Goal: Find specific page/section: Find specific page/section

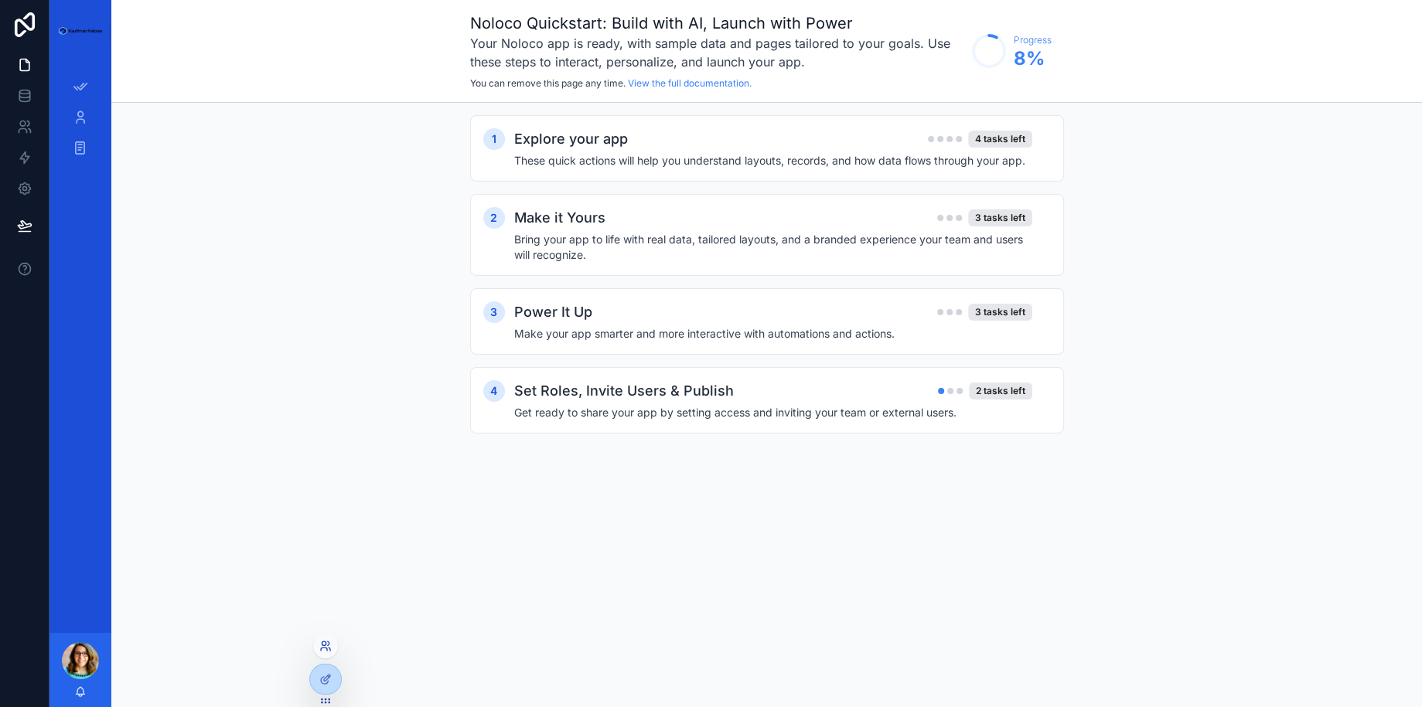
click at [329, 651] on icon at bounding box center [325, 646] width 12 height 12
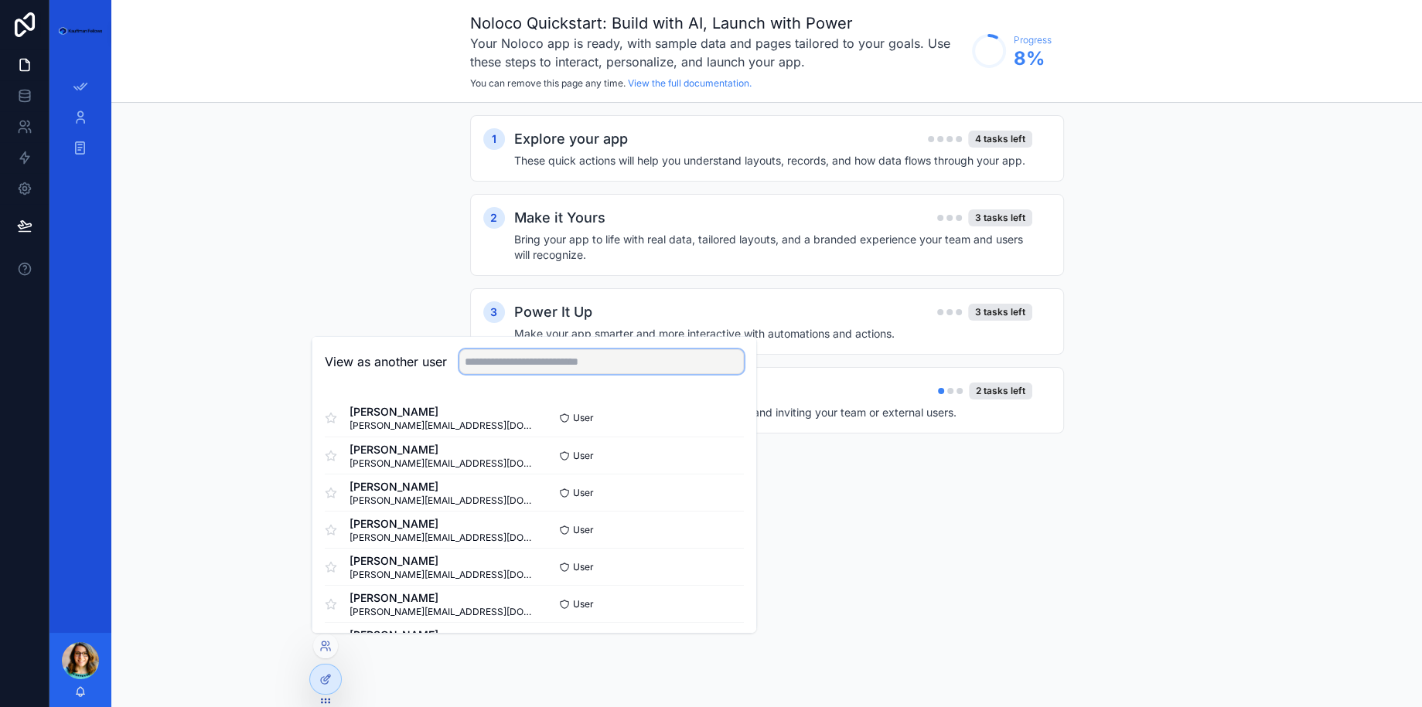
click at [519, 362] on input "text" at bounding box center [601, 361] width 284 height 25
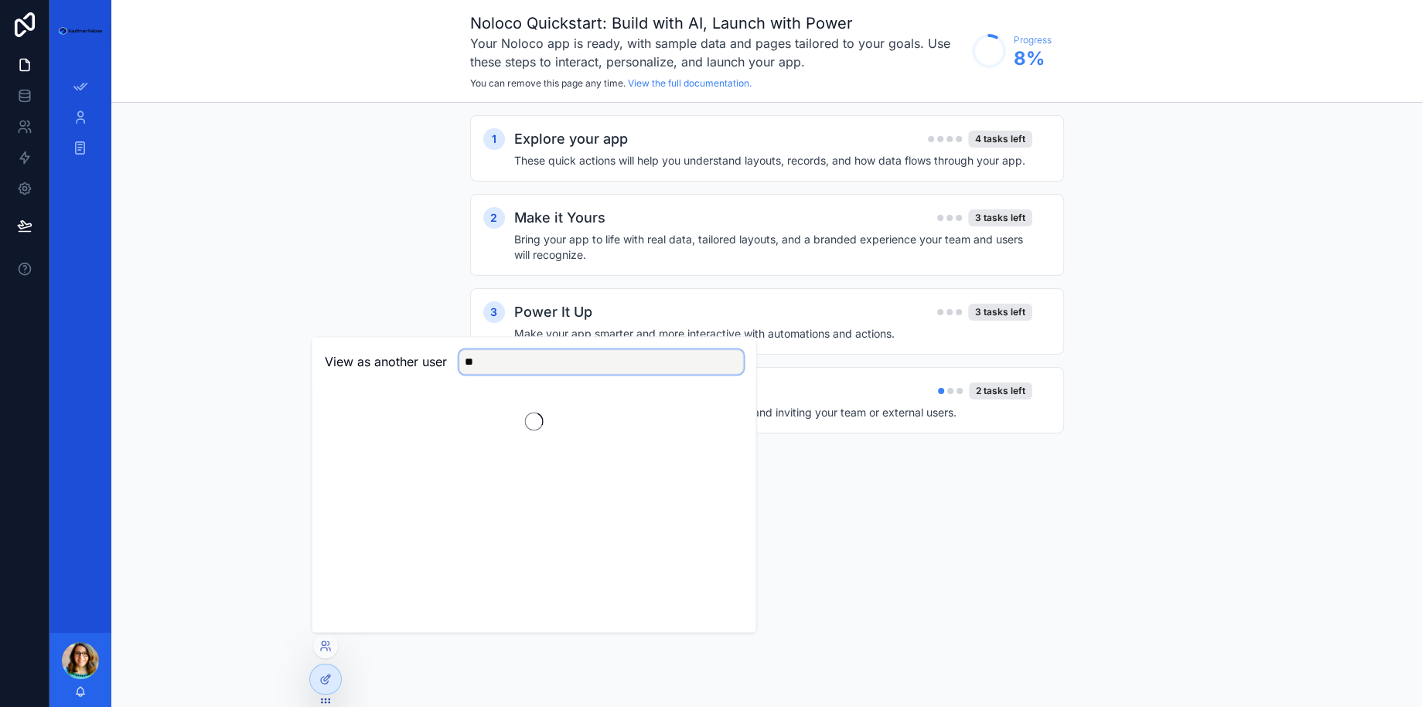
type input "*"
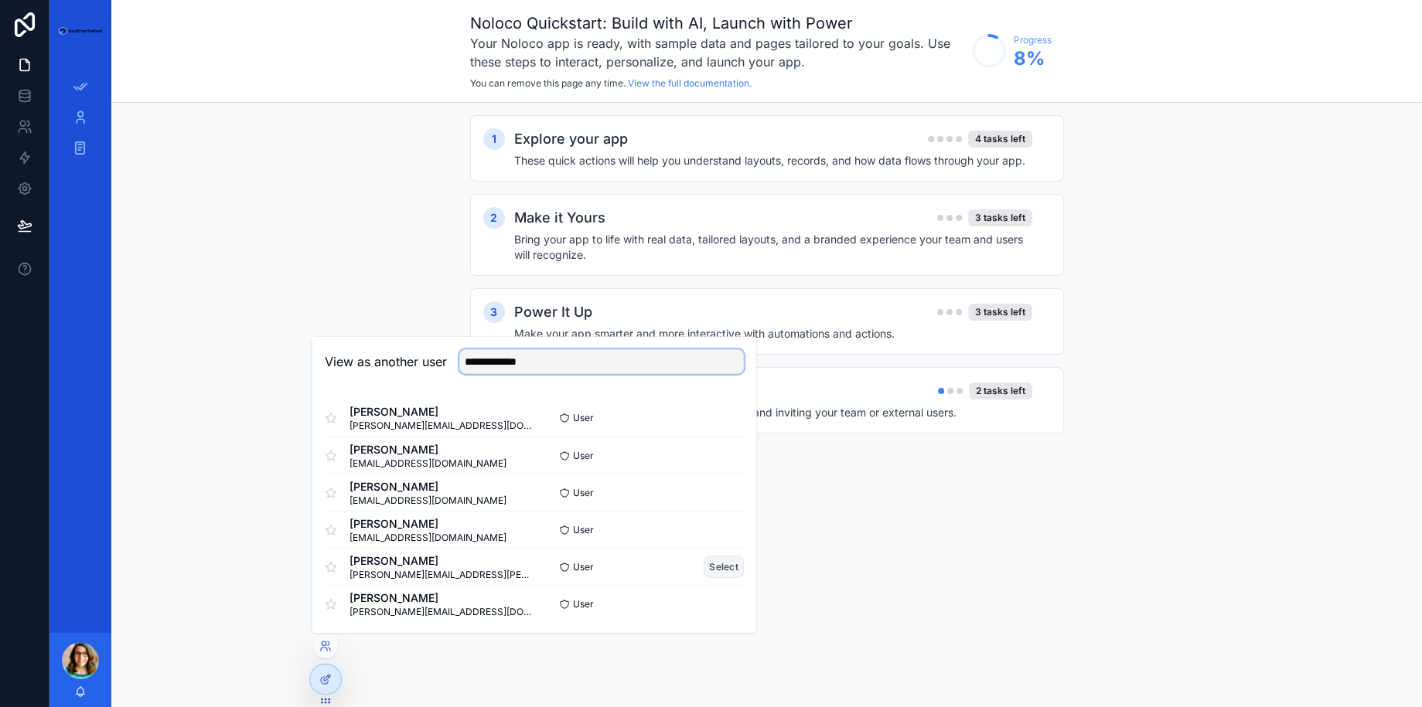
type input "**********"
click at [723, 571] on button "Select" at bounding box center [723, 567] width 40 height 22
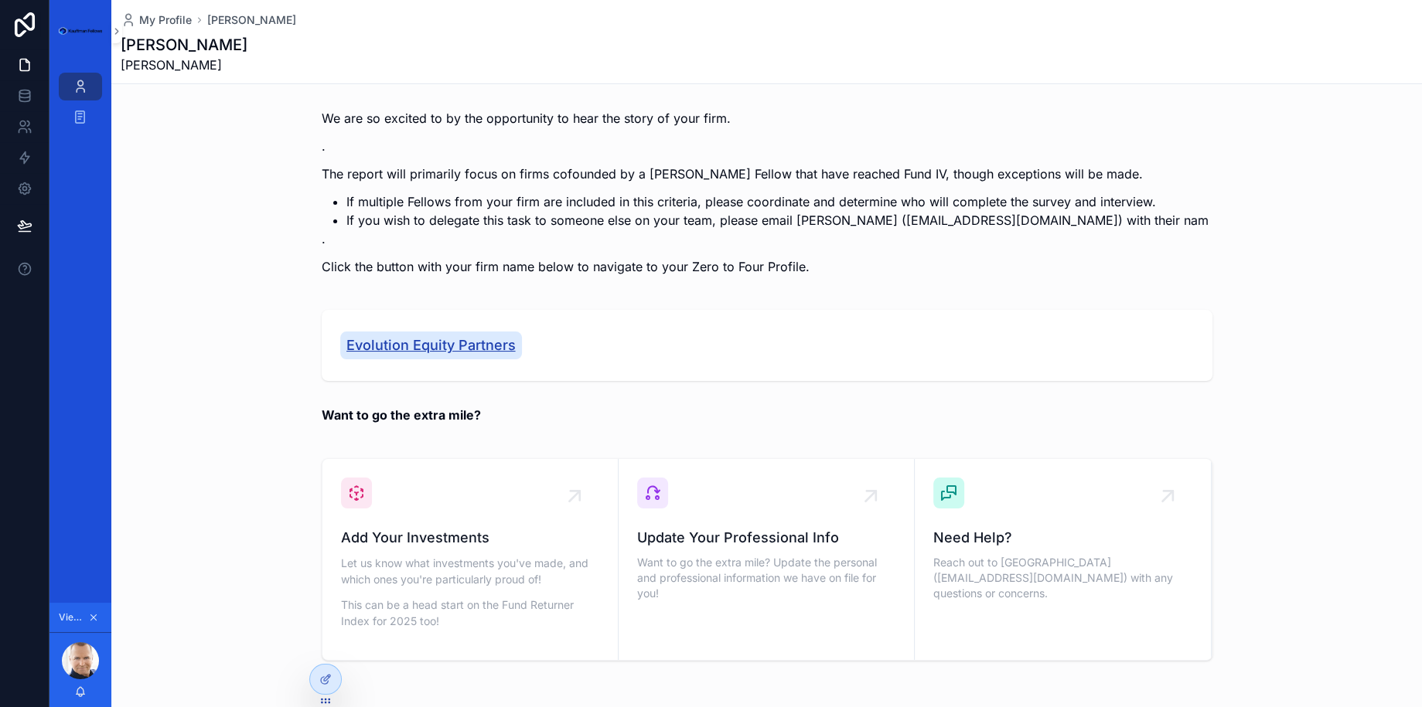
click at [448, 336] on span "Evolution Equity Partners" at bounding box center [430, 346] width 169 height 22
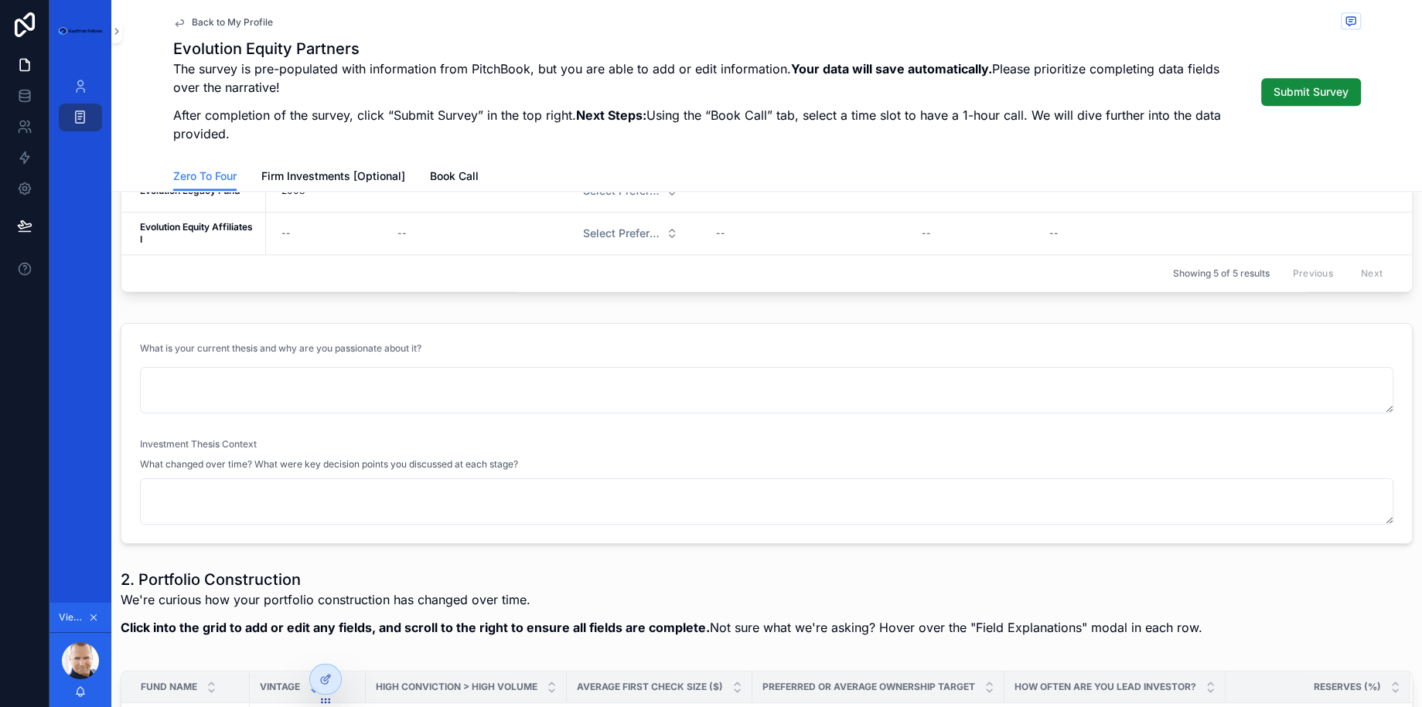
scroll to position [2308, 0]
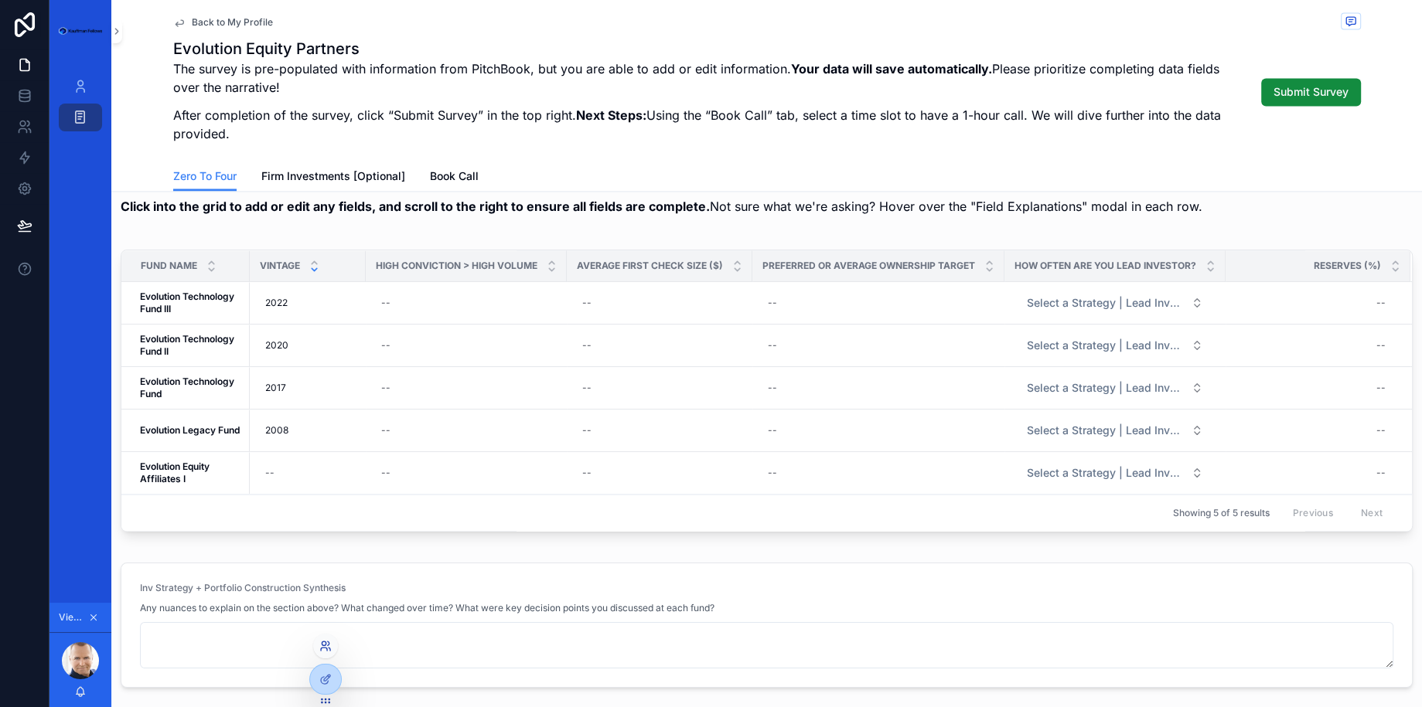
click at [325, 648] on icon at bounding box center [325, 646] width 12 height 12
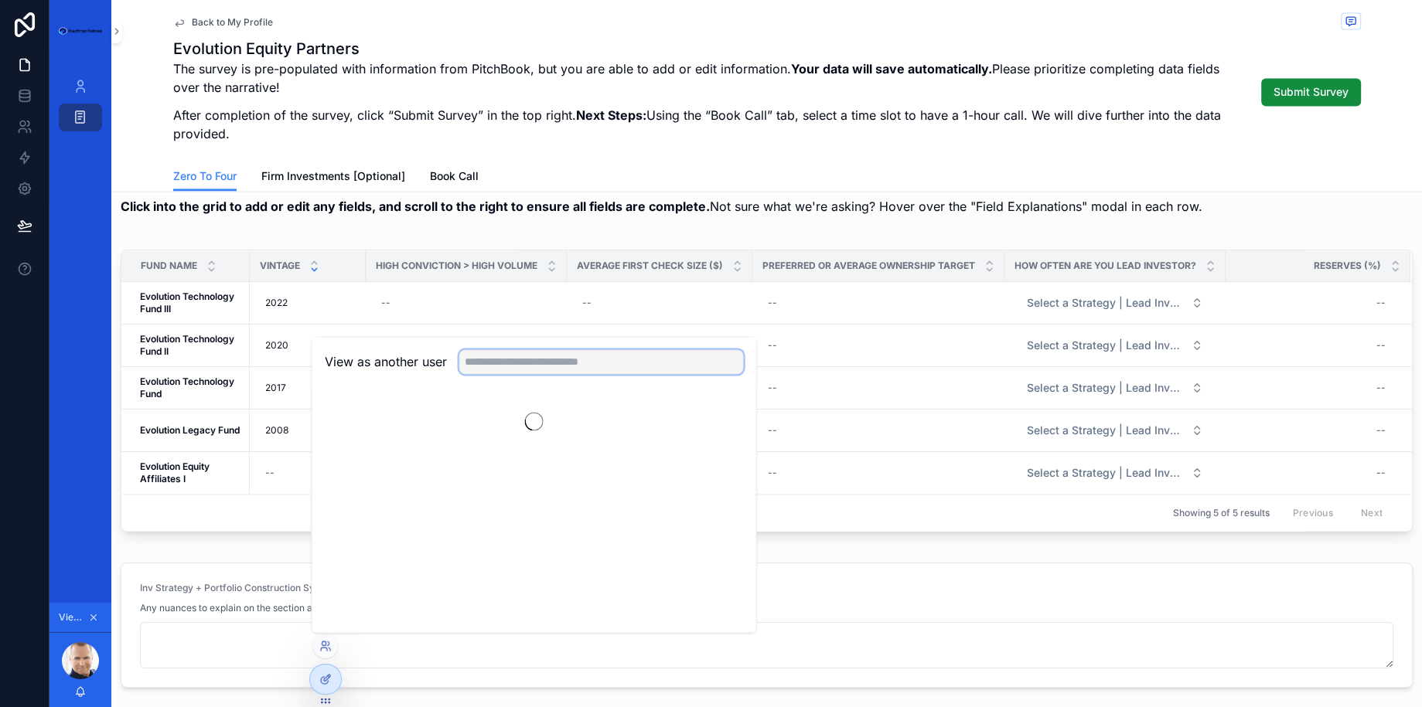
click at [539, 356] on input "text" at bounding box center [601, 361] width 284 height 25
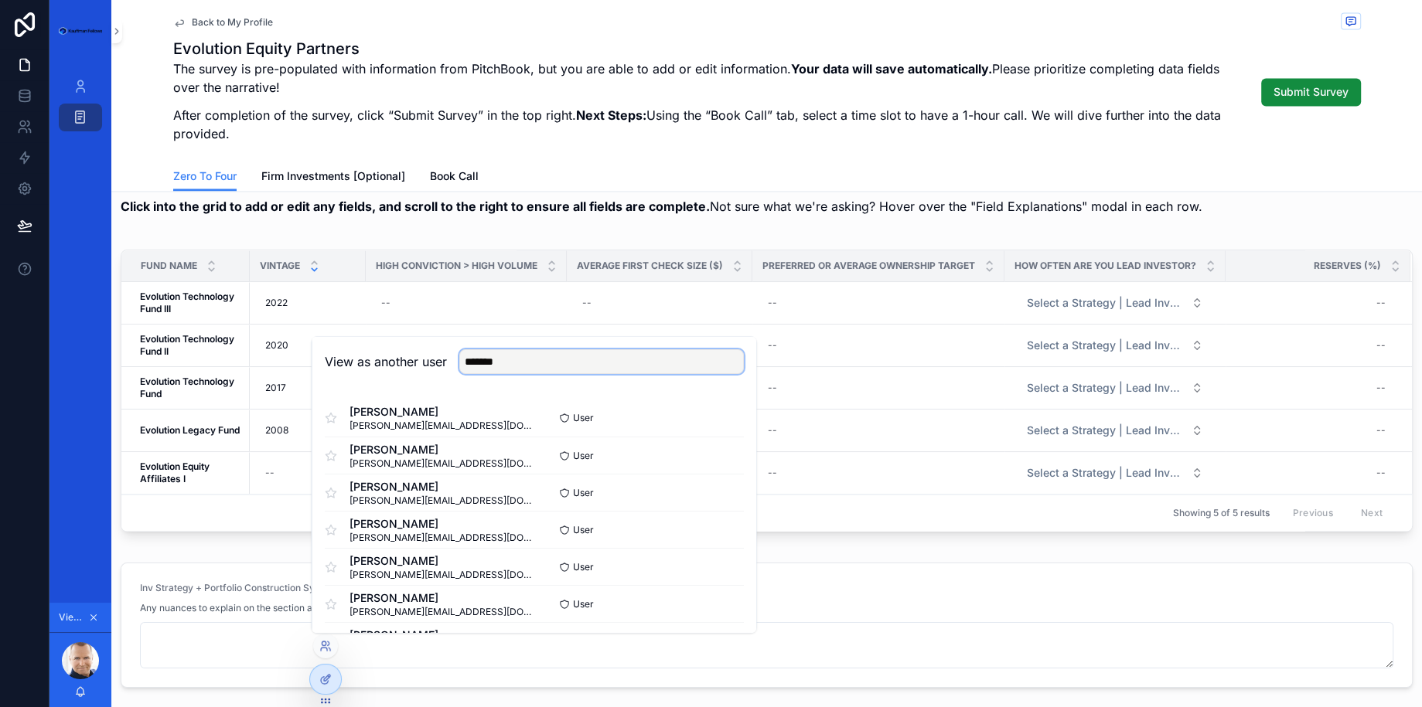
type input "*******"
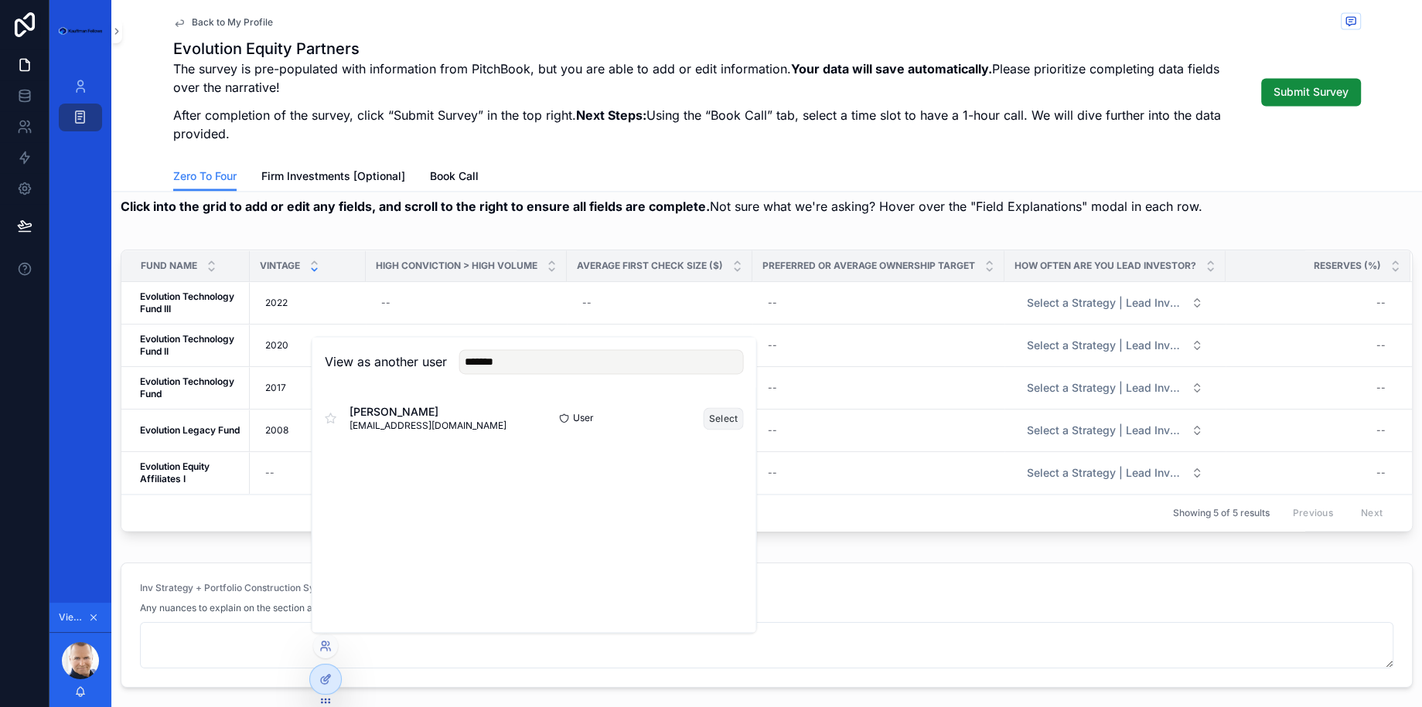
click at [722, 411] on button "Select" at bounding box center [723, 418] width 40 height 22
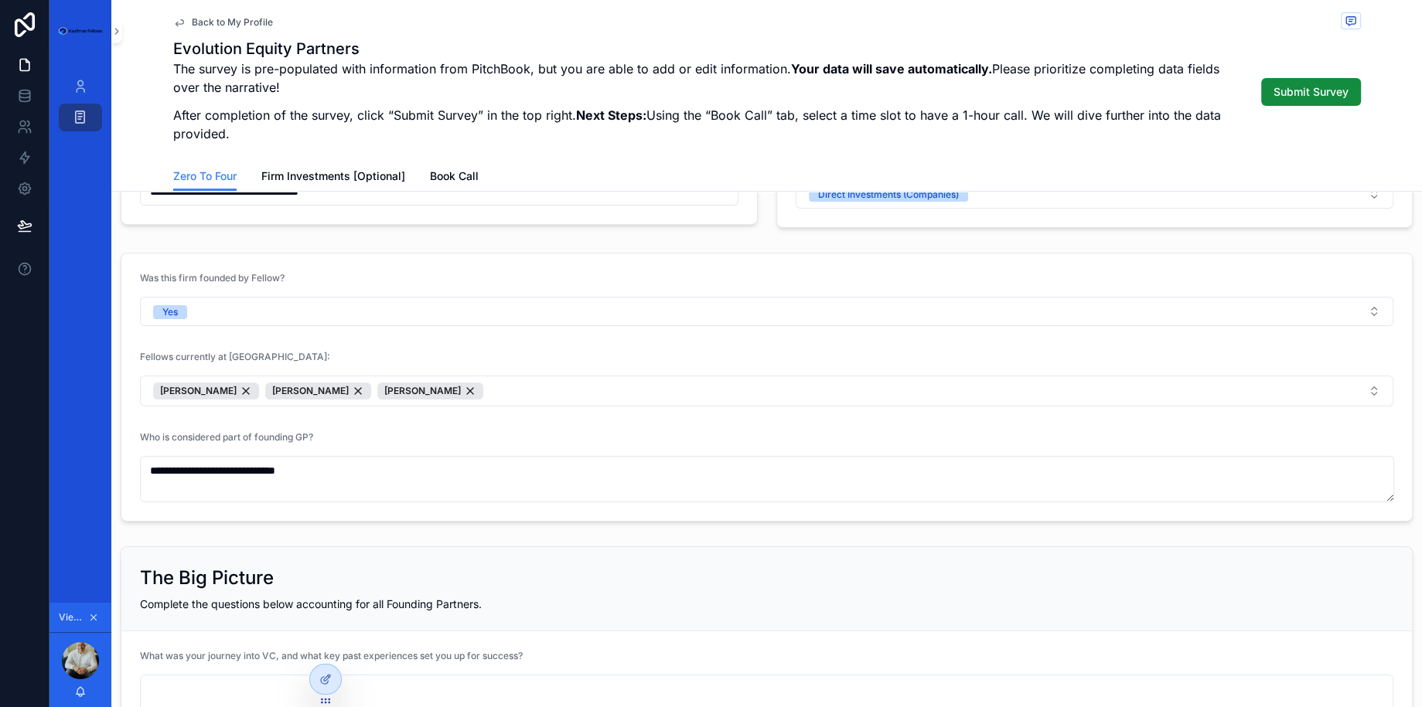
scroll to position [240, 0]
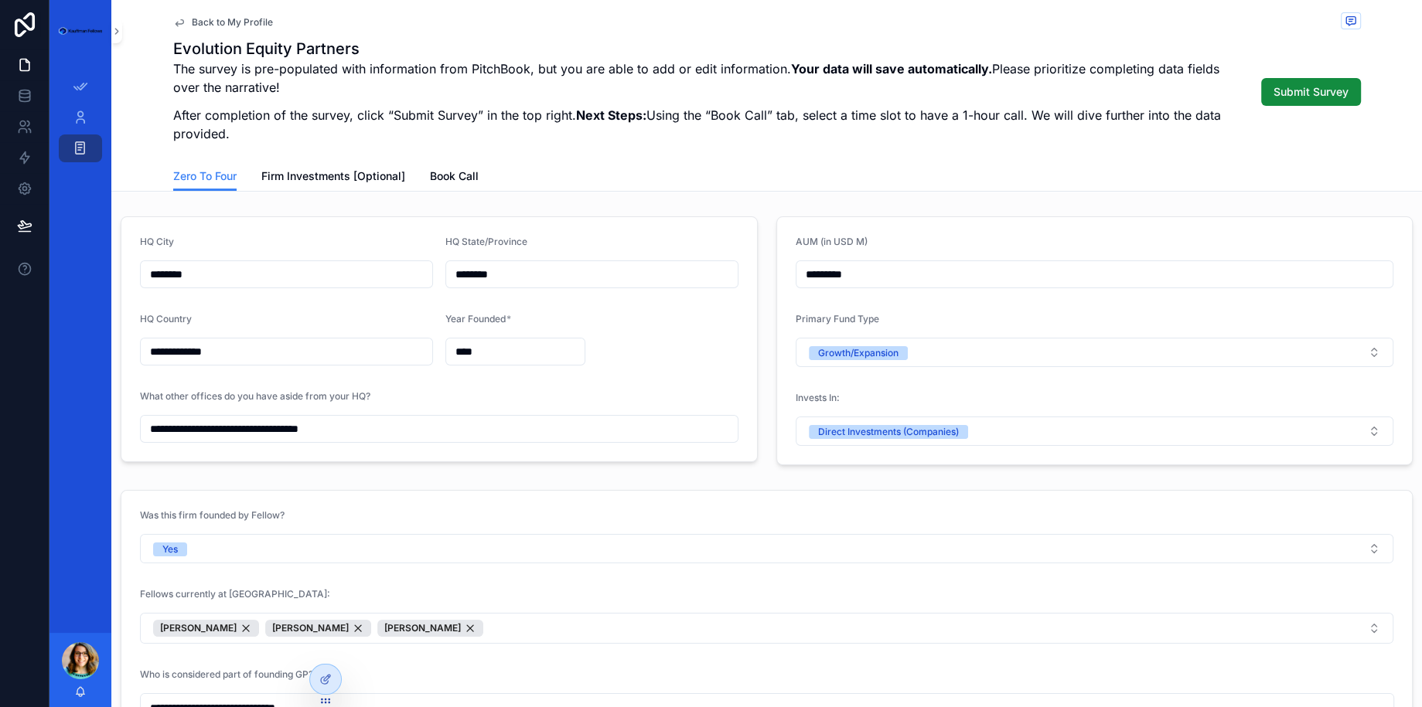
scroll to position [62, 0]
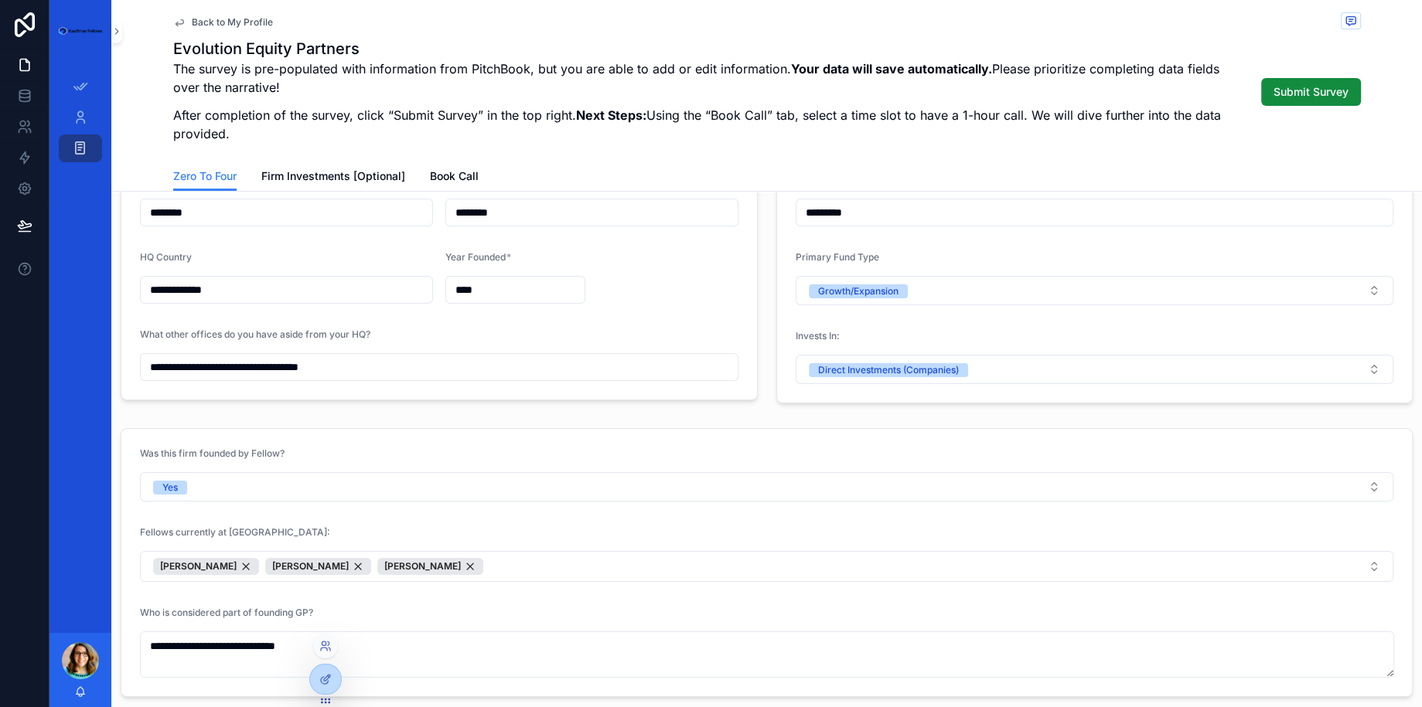
click at [332, 651] on div at bounding box center [325, 646] width 25 height 25
click at [322, 648] on icon at bounding box center [325, 646] width 12 height 12
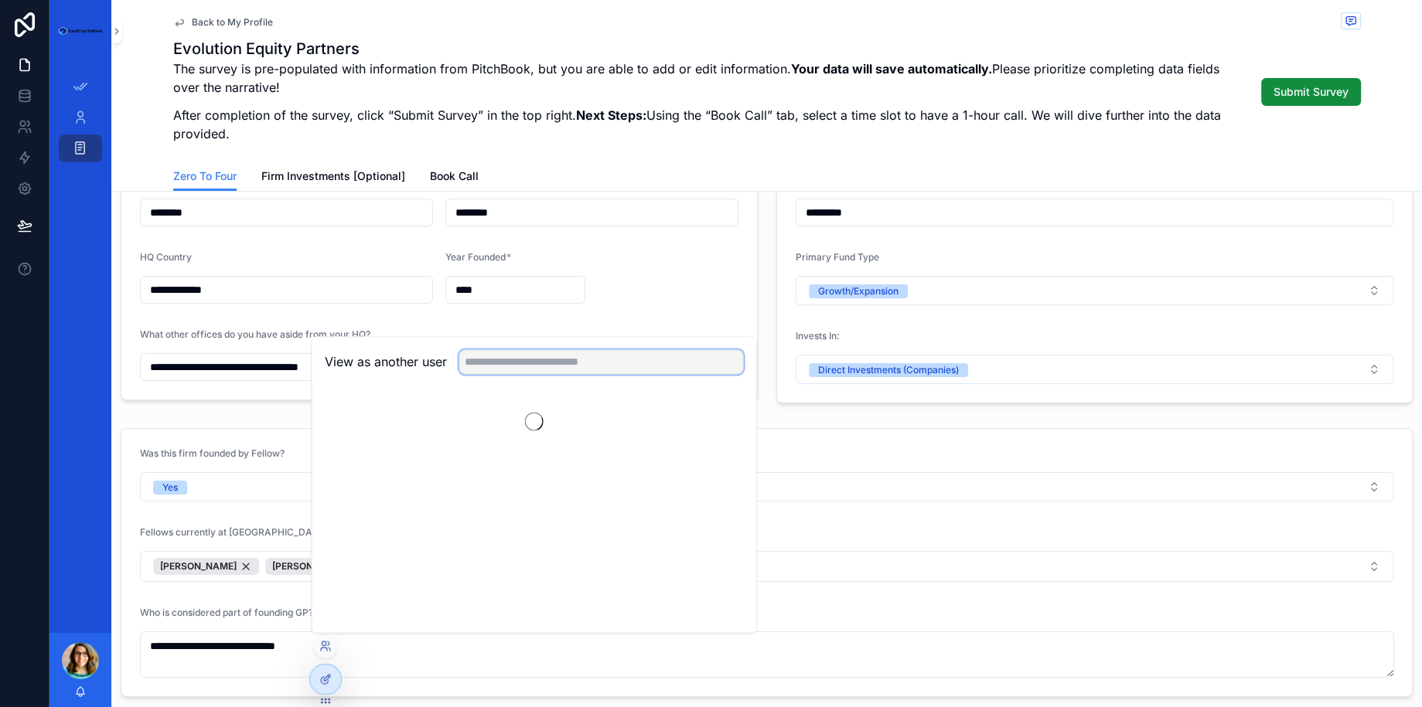
click at [547, 366] on input "text" at bounding box center [601, 361] width 284 height 25
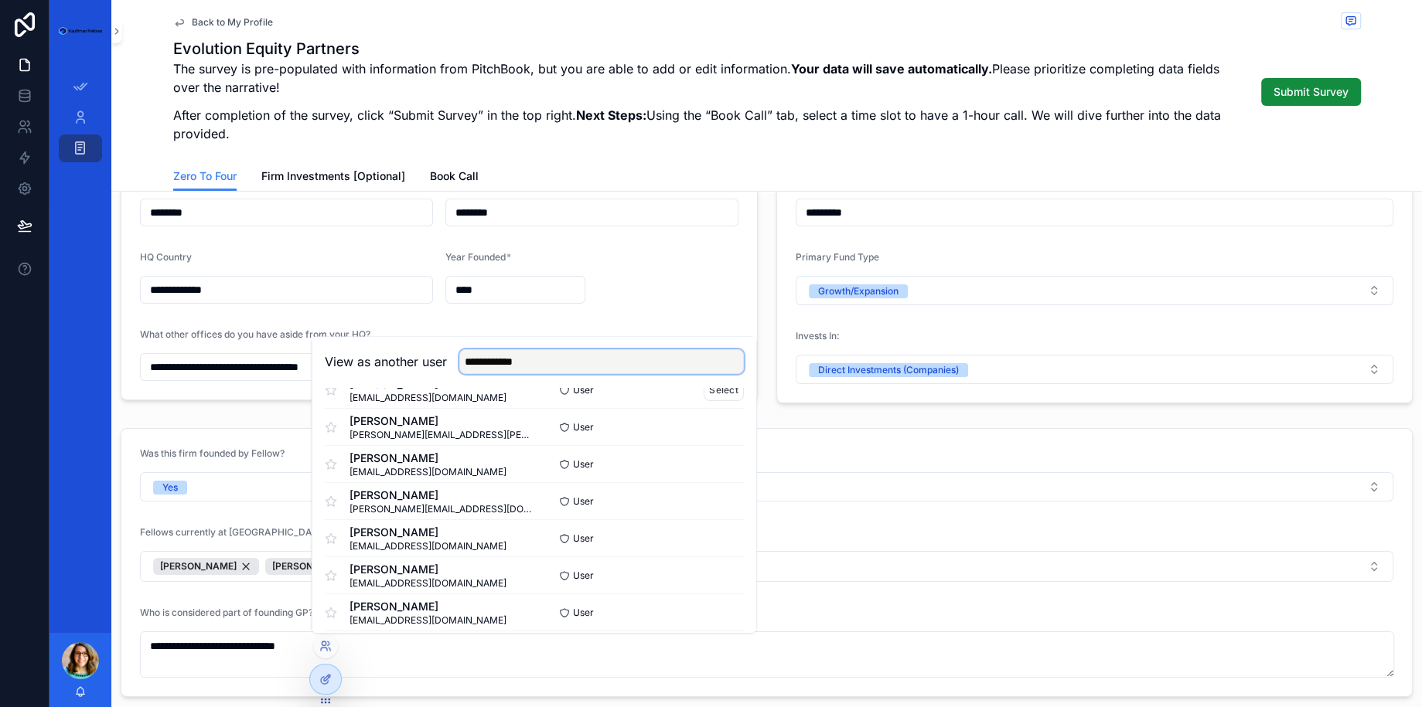
scroll to position [147, 0]
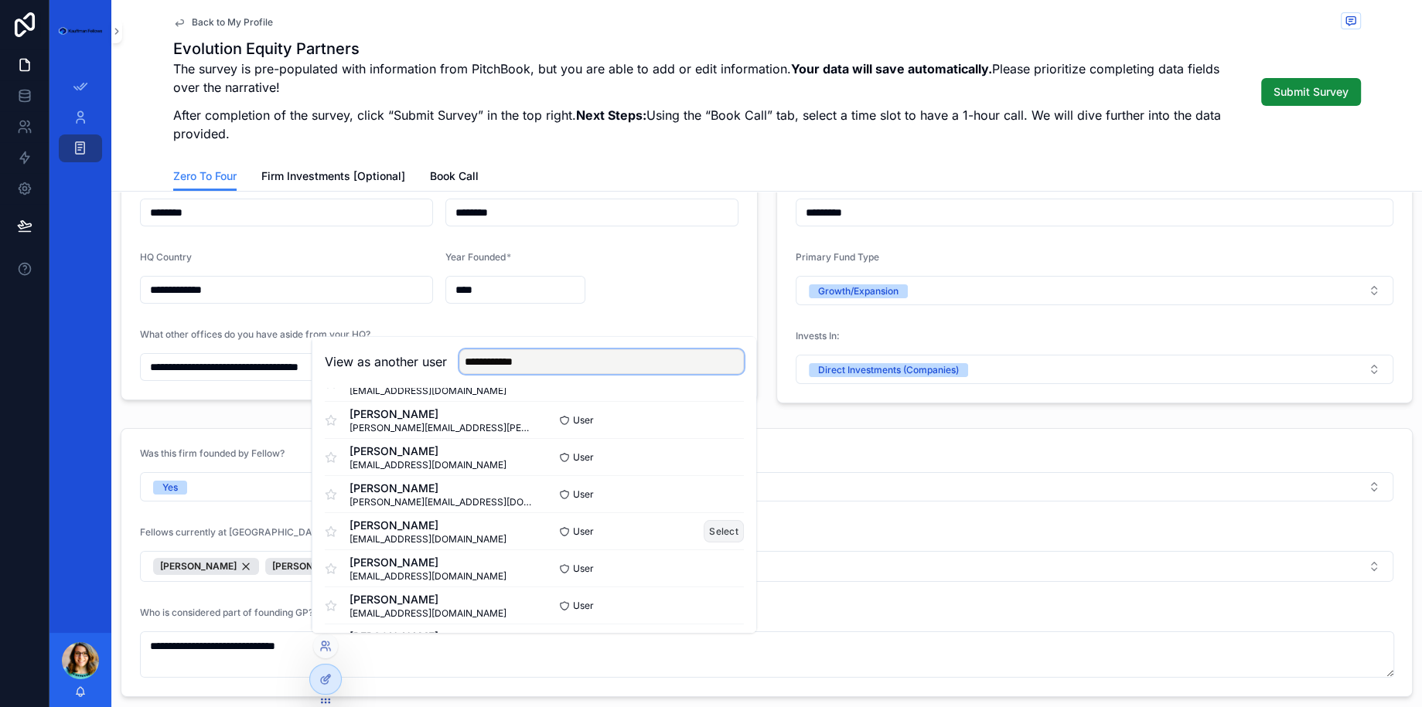
type input "**********"
click at [720, 527] on button "Select" at bounding box center [723, 531] width 40 height 22
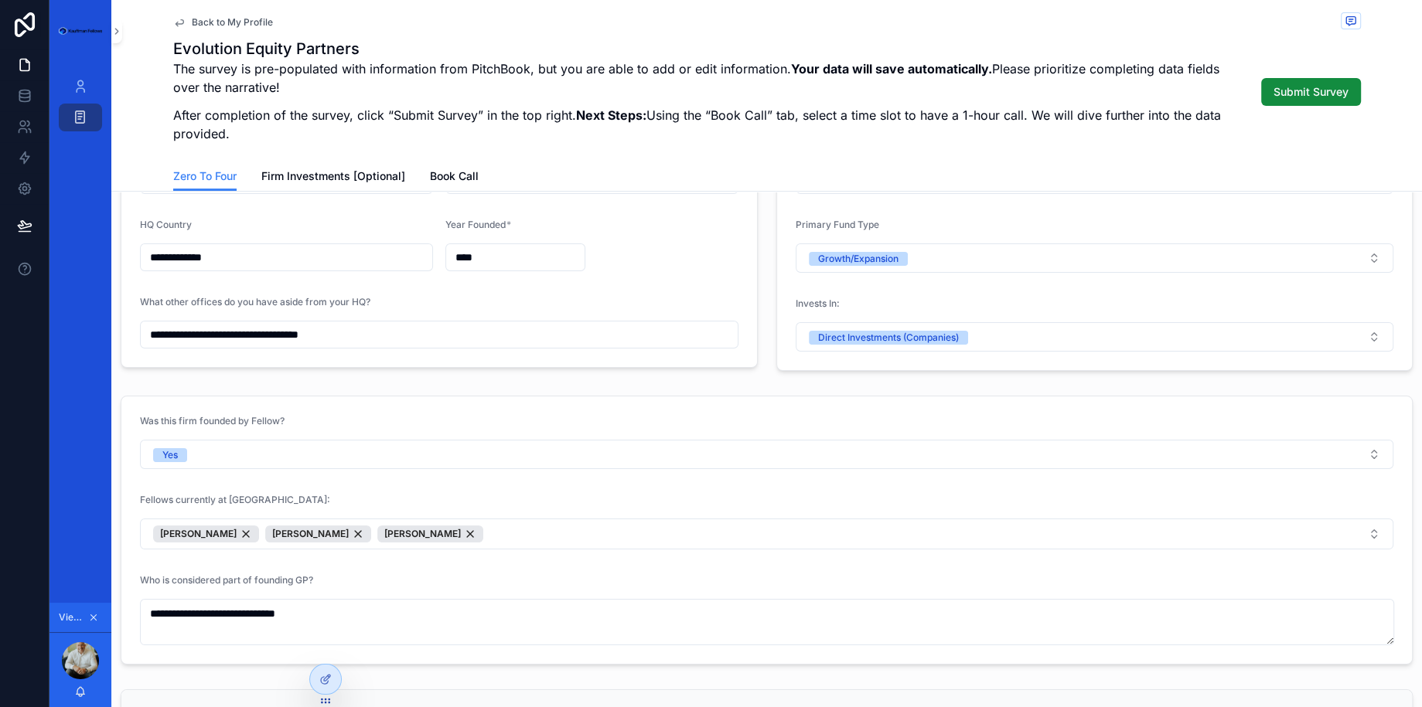
scroll to position [87, 0]
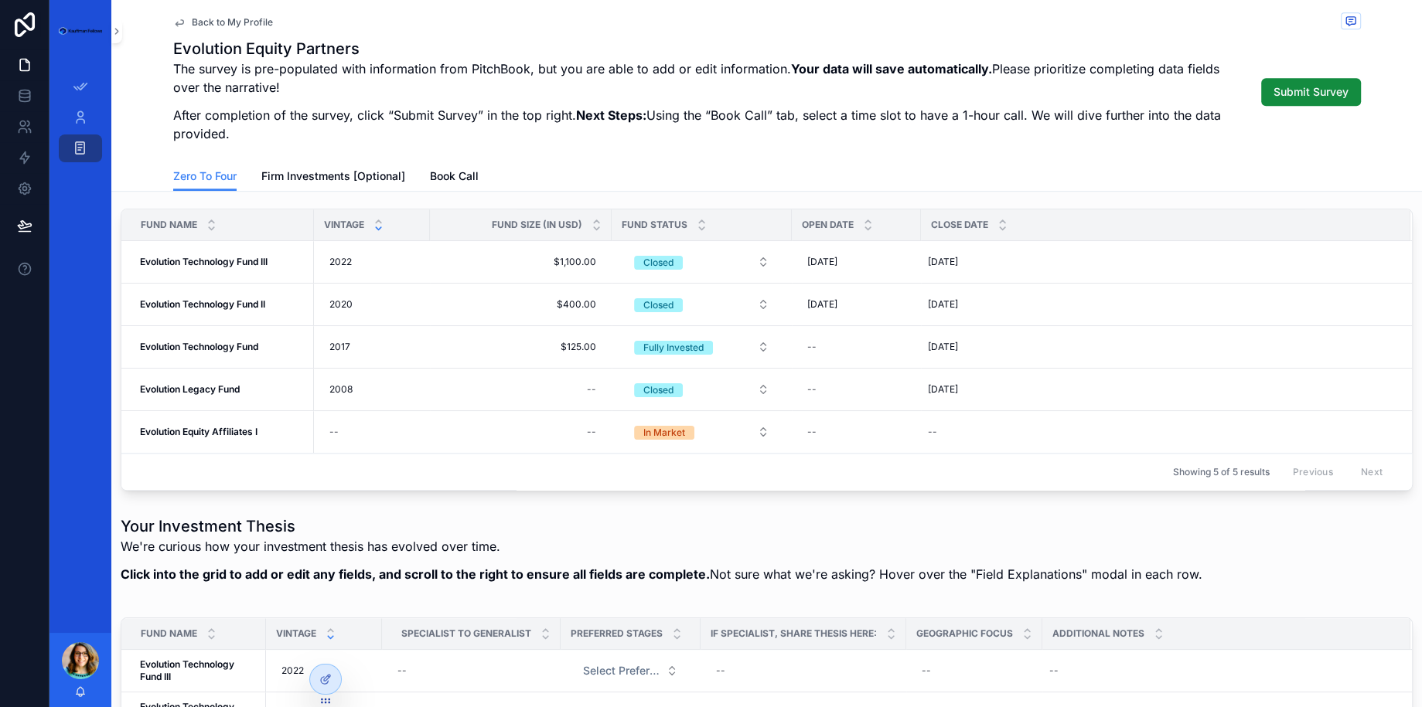
scroll to position [1273, 0]
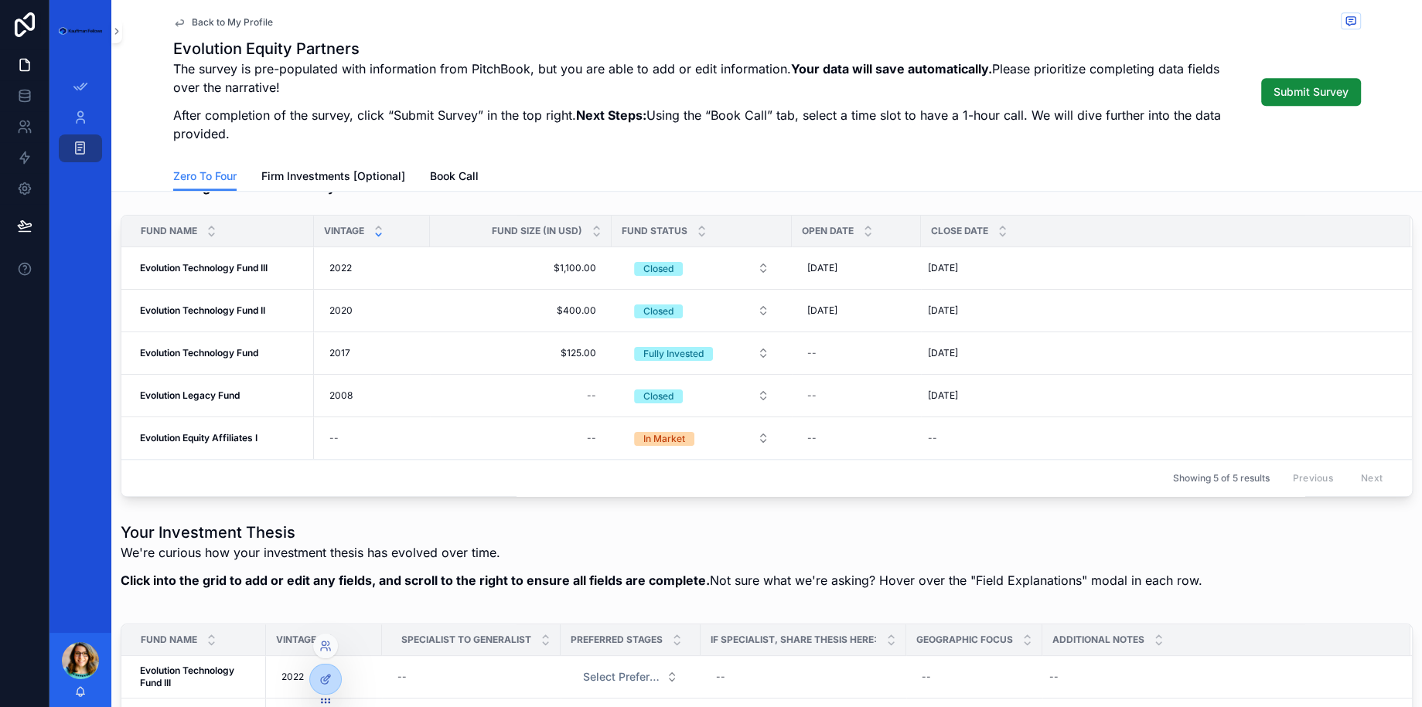
click at [331, 642] on div at bounding box center [325, 646] width 25 height 25
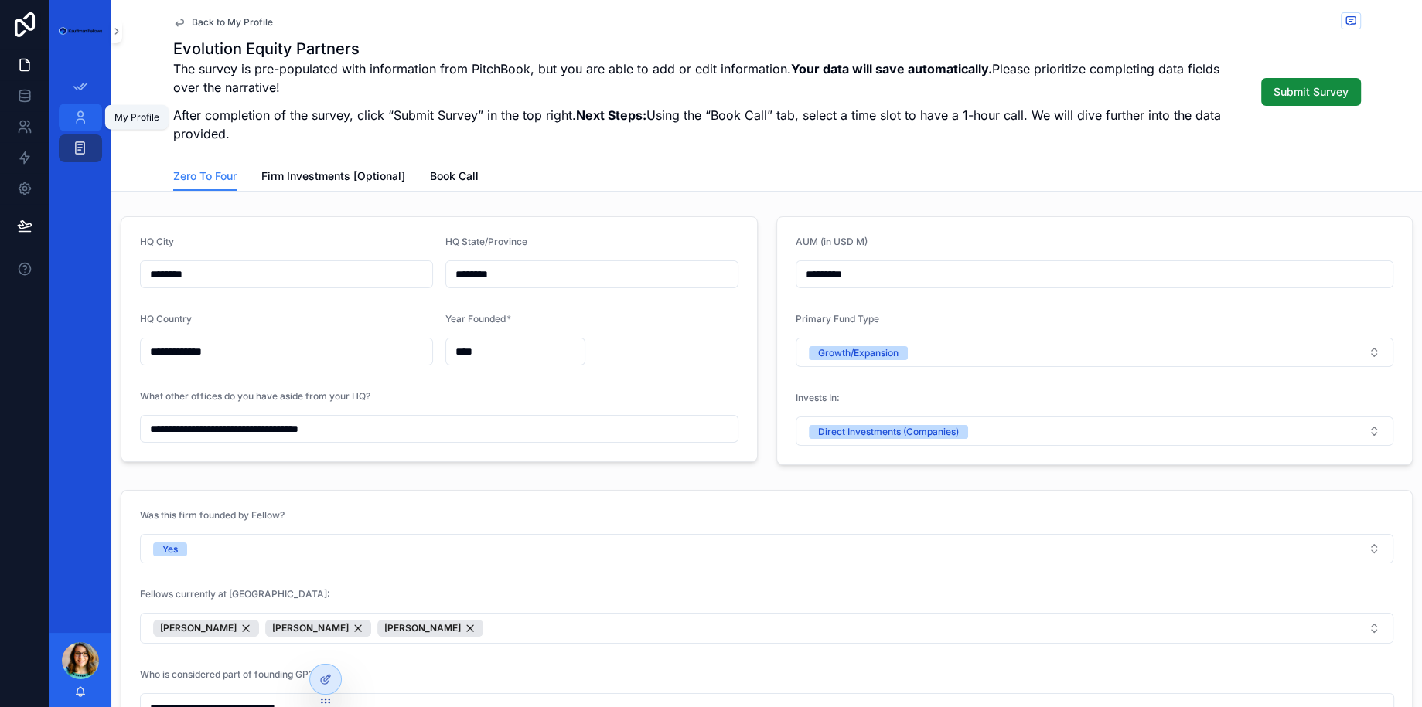
click at [85, 124] on icon "scrollable content" at bounding box center [80, 117] width 15 height 15
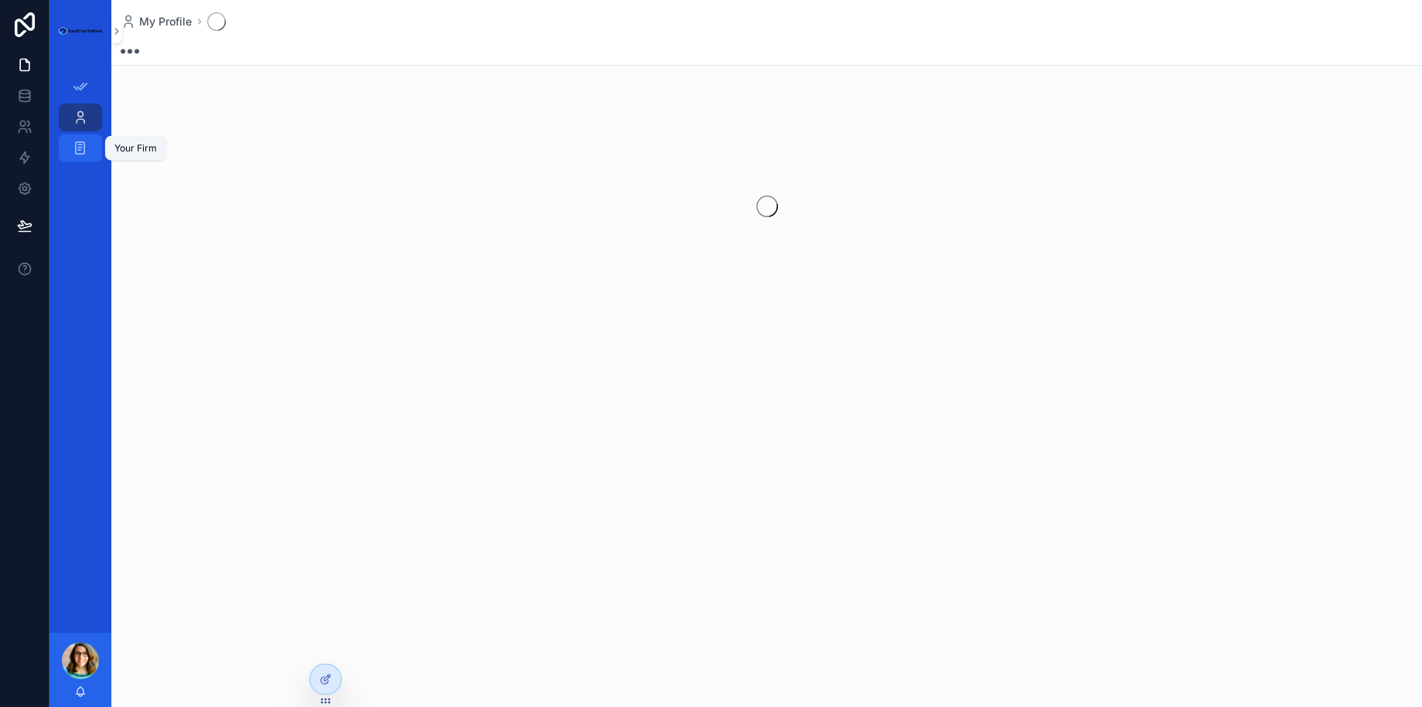
click at [83, 150] on icon "scrollable content" at bounding box center [80, 148] width 15 height 15
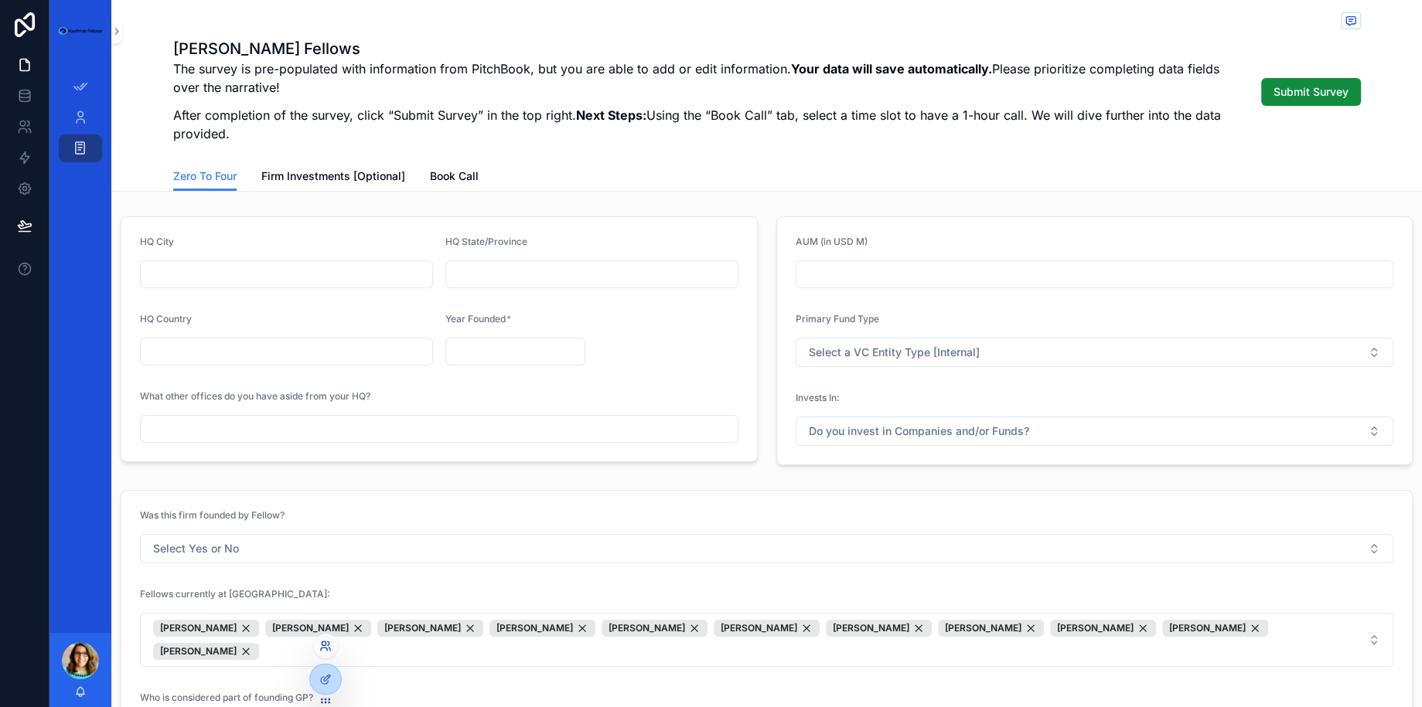
click at [330, 646] on icon at bounding box center [325, 646] width 12 height 12
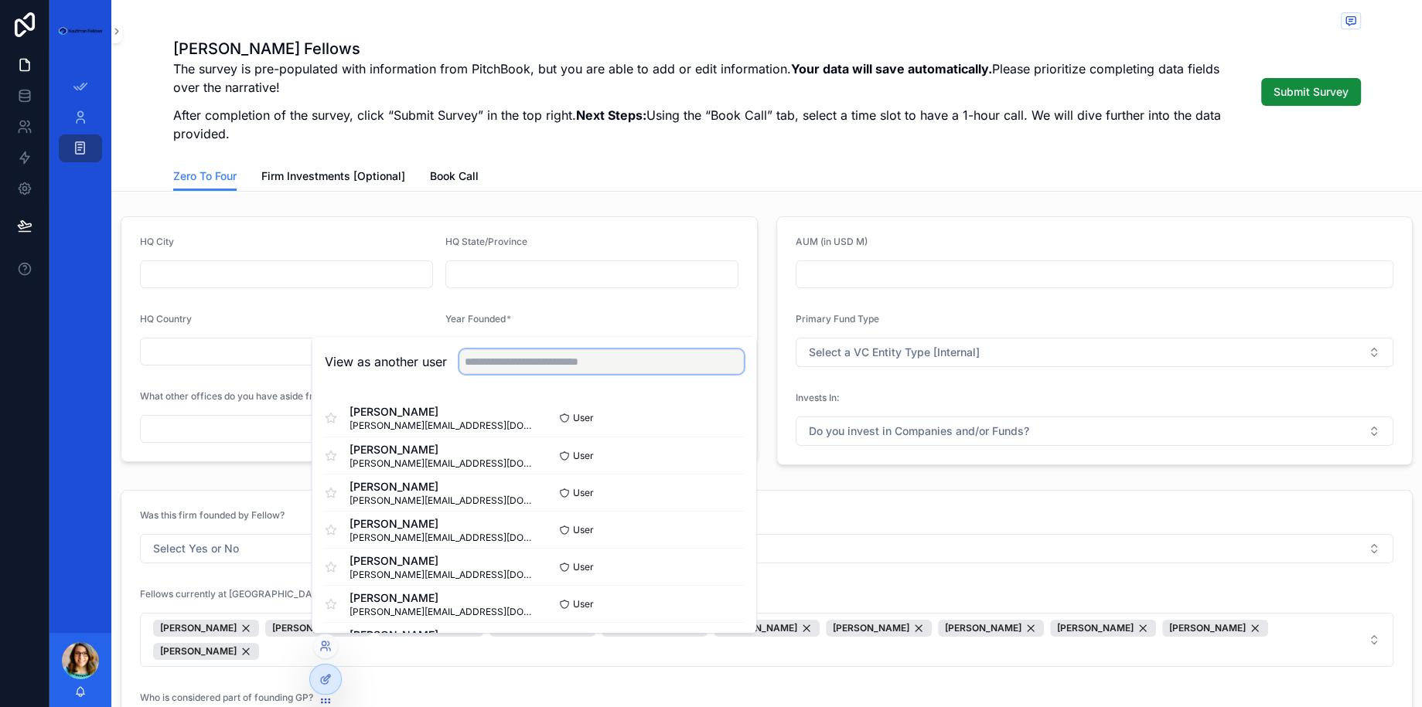
click at [505, 365] on input "text" at bounding box center [601, 361] width 284 height 25
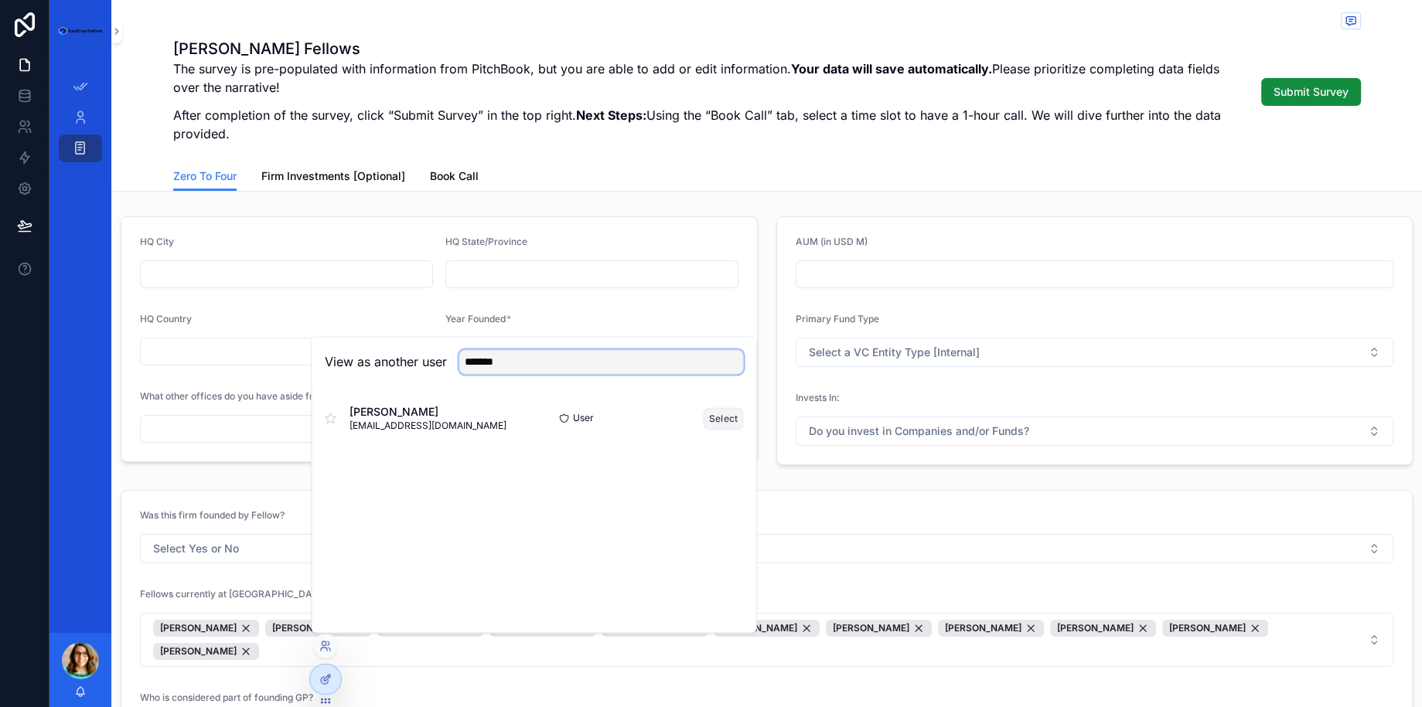
type input "*******"
click at [727, 417] on button "Select" at bounding box center [723, 418] width 40 height 22
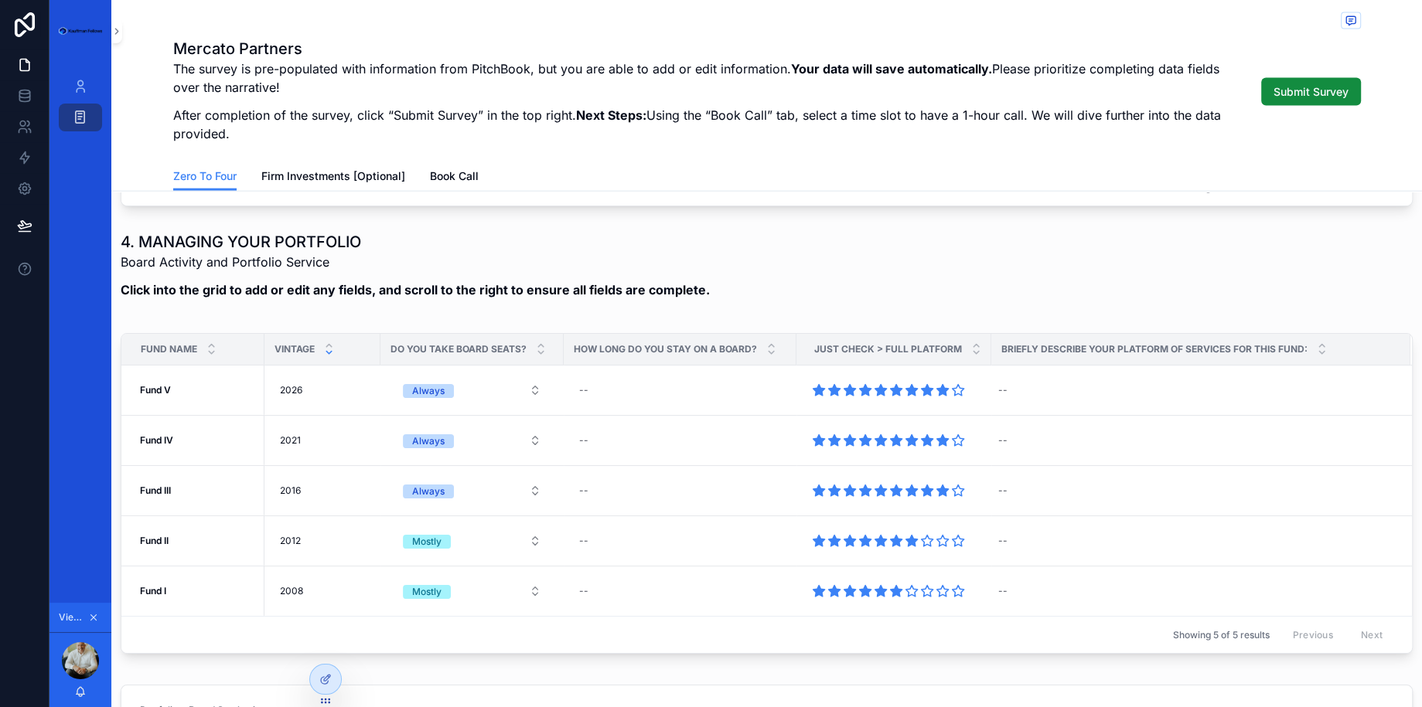
scroll to position [3419, 0]
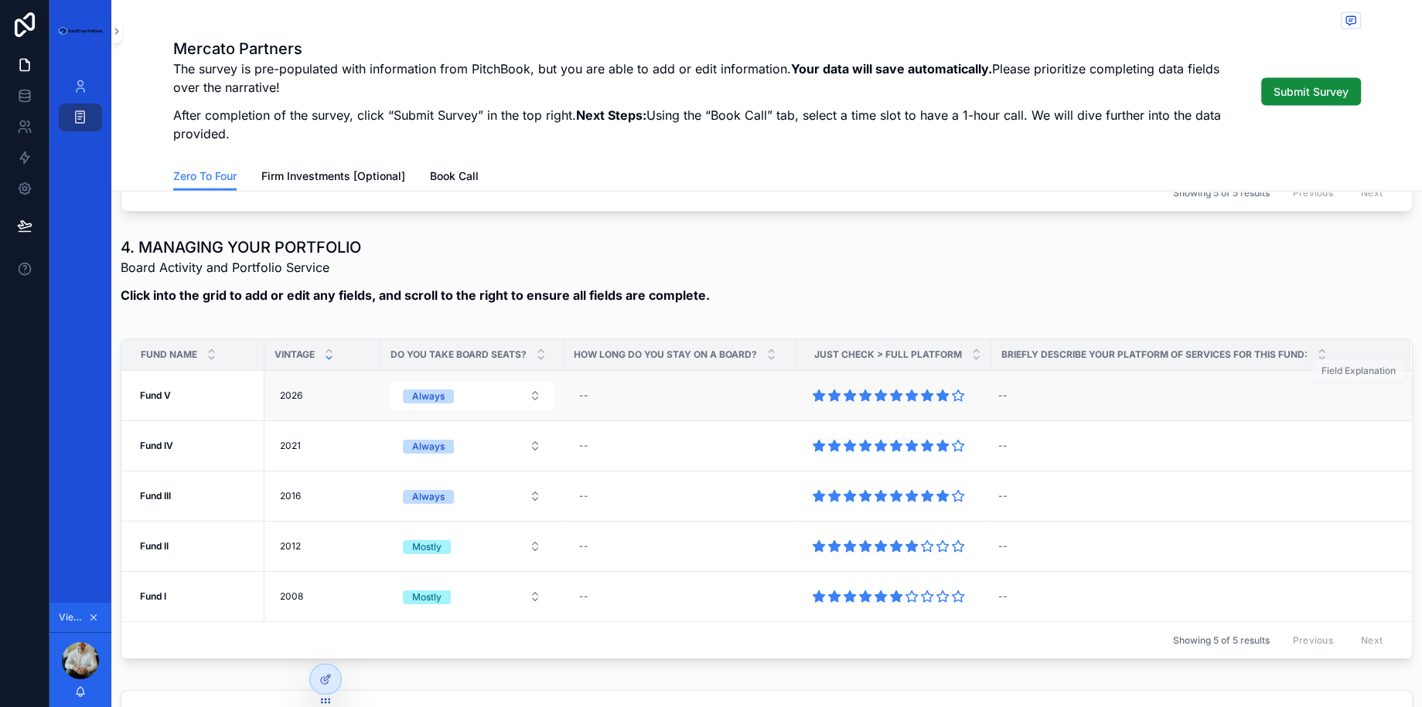
click at [630, 395] on td "--" at bounding box center [680, 396] width 233 height 50
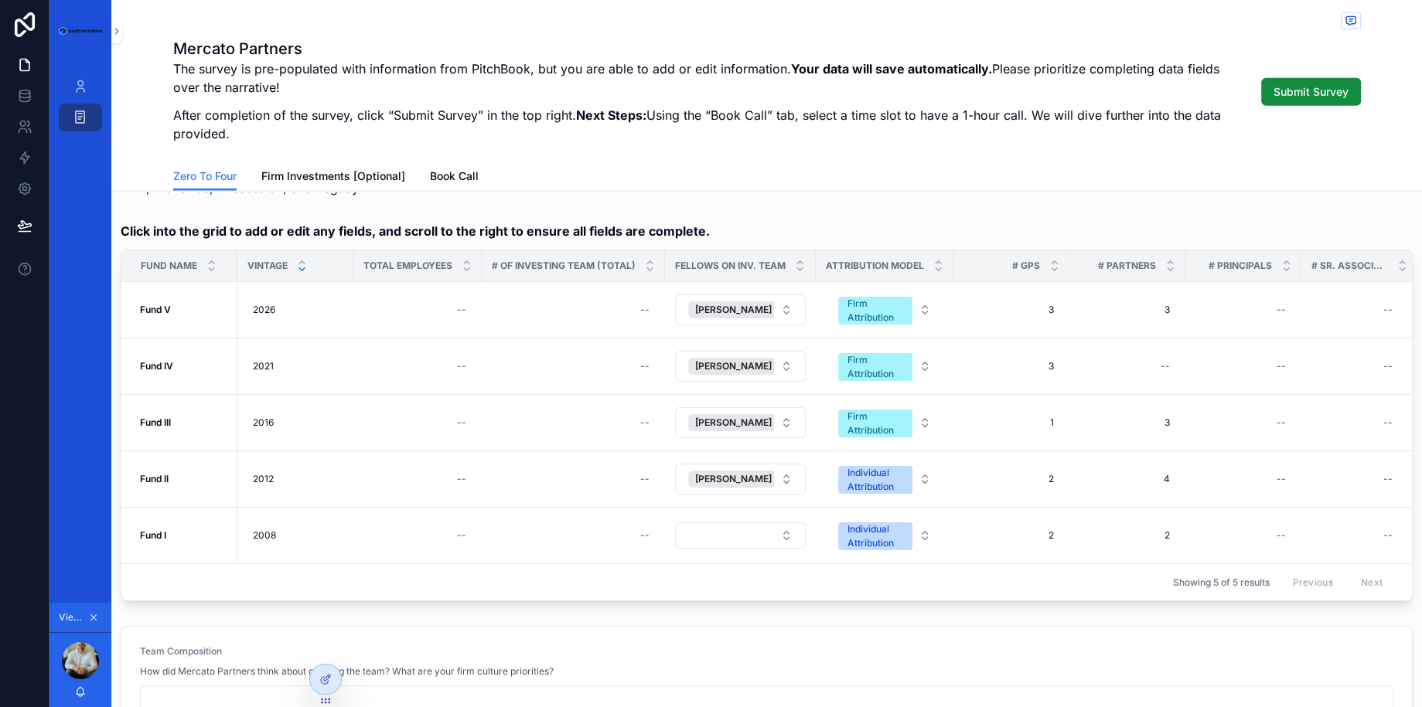
scroll to position [4133, 0]
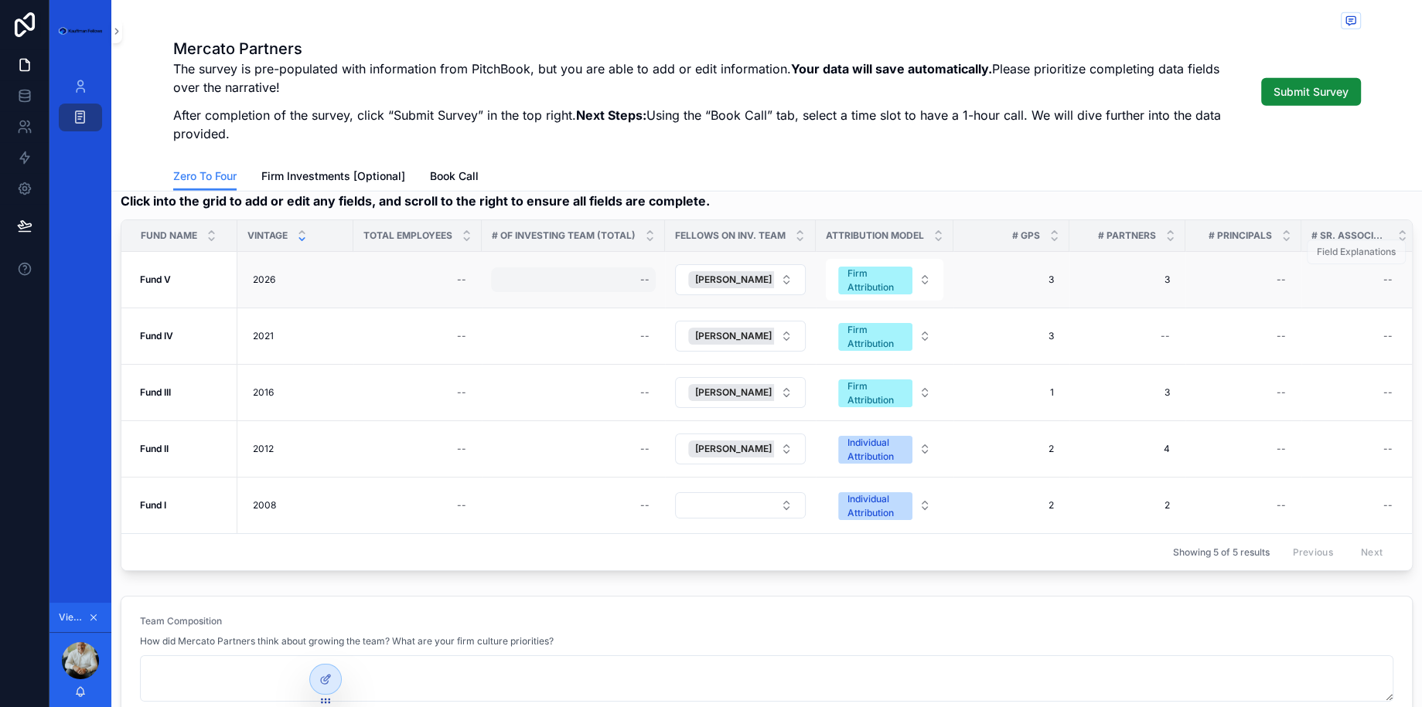
click at [615, 267] on div "--" at bounding box center [573, 279] width 165 height 25
click at [613, 597] on form "Team Composition How did Mercato Partners think about growing the team? What ar…" at bounding box center [766, 714] width 1290 height 235
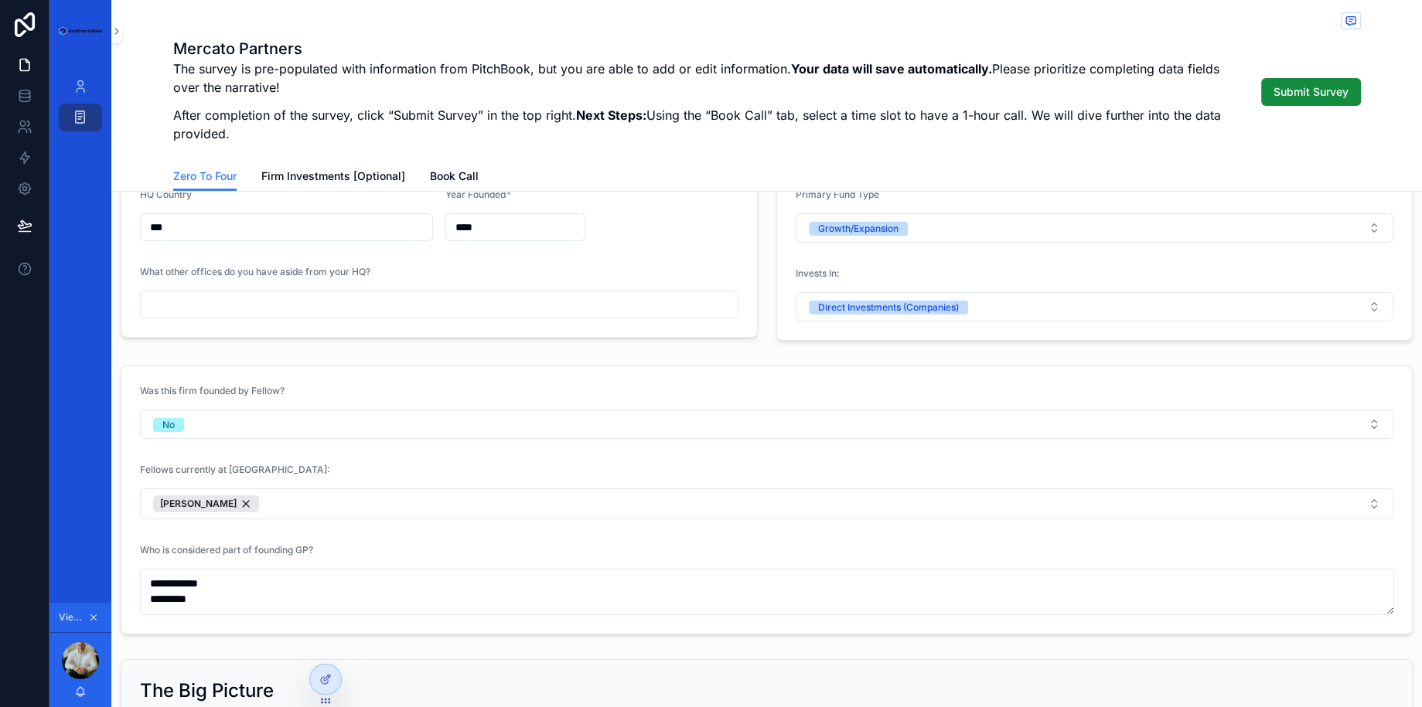
scroll to position [0, 0]
